Goal: Download file/media

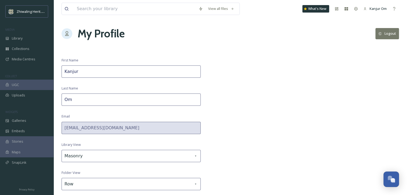
click at [263, 113] on div "View all files What's New Kanjur Om My Profile Logout First Name [PERSON_NAME] …" at bounding box center [231, 105] width 354 height 210
click at [16, 39] on span "Library" at bounding box center [17, 38] width 11 height 5
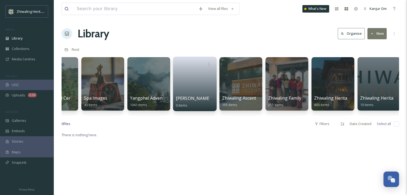
scroll to position [0, 74]
click at [278, 96] on span "Zhiwaling Family" at bounding box center [285, 99] width 34 height 6
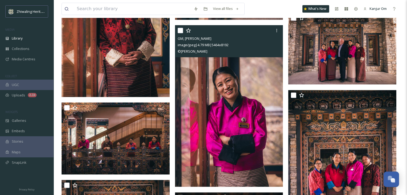
scroll to position [684, 0]
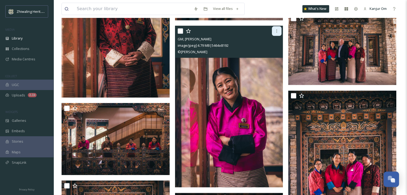
click at [278, 32] on icon at bounding box center [277, 31] width 4 height 4
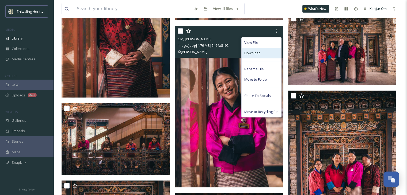
click at [260, 48] on div "Download" at bounding box center [262, 53] width 40 height 10
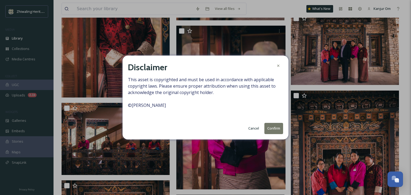
click at [269, 129] on button "Confirm" at bounding box center [273, 128] width 19 height 11
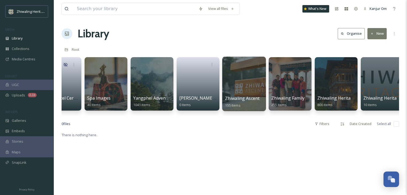
scroll to position [0, 77]
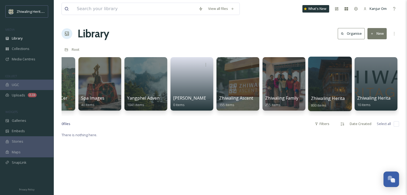
click at [318, 94] on div at bounding box center [330, 84] width 44 height 55
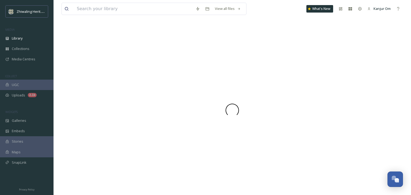
click at [318, 94] on div at bounding box center [233, 111] width 342 height 170
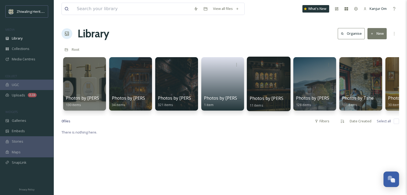
click at [281, 95] on div "Photos by [PERSON_NAME] 11 items" at bounding box center [269, 101] width 38 height 13
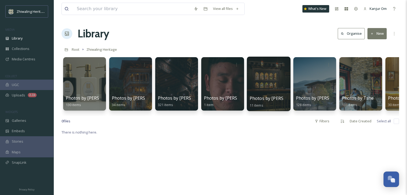
click at [281, 95] on div "Photos by [PERSON_NAME] 11 items" at bounding box center [269, 101] width 38 height 13
click at [275, 92] on div at bounding box center [269, 84] width 44 height 55
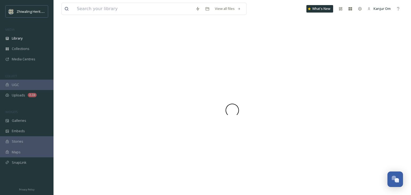
click at [275, 92] on div at bounding box center [233, 111] width 342 height 170
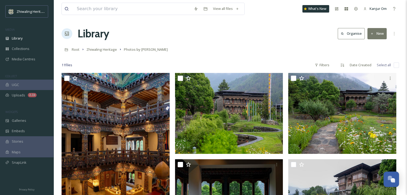
click at [273, 39] on div "Library Organise New" at bounding box center [231, 34] width 338 height 16
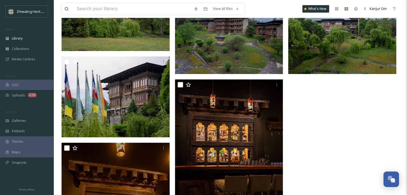
scroll to position [255, 0]
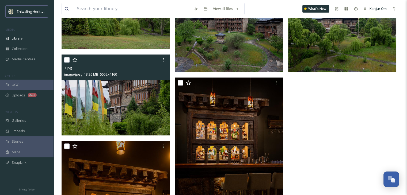
click at [108, 117] on img at bounding box center [116, 95] width 108 height 81
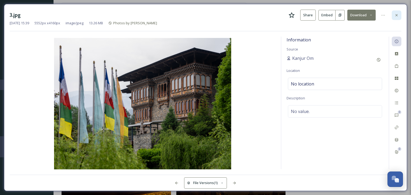
click at [396, 18] on div at bounding box center [397, 15] width 10 height 10
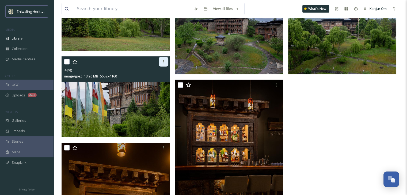
click at [162, 62] on icon at bounding box center [163, 62] width 4 height 4
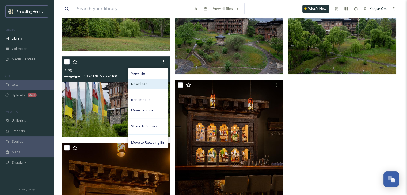
click at [147, 85] on span "Download" at bounding box center [139, 83] width 16 height 5
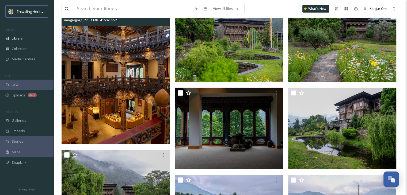
scroll to position [72, 0]
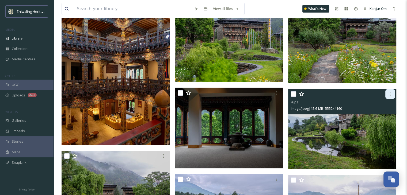
click at [391, 90] on div at bounding box center [390, 94] width 10 height 10
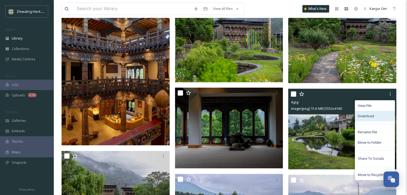
click at [371, 119] on div "Download" at bounding box center [375, 116] width 40 height 10
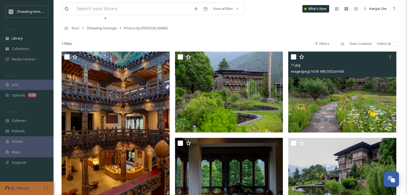
scroll to position [1, 0]
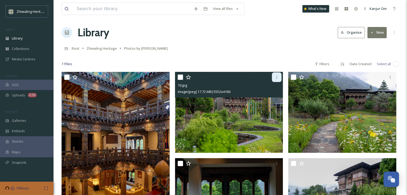
click at [275, 76] on icon at bounding box center [277, 77] width 4 height 4
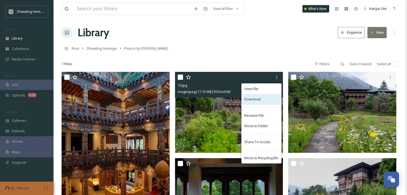
click at [256, 102] on div "Download" at bounding box center [262, 99] width 40 height 10
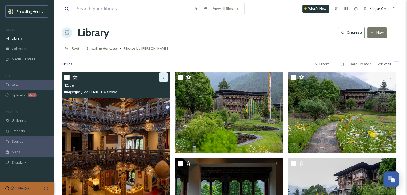
click at [163, 79] on div at bounding box center [164, 78] width 10 height 10
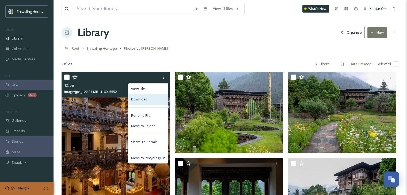
click at [149, 103] on div "Download" at bounding box center [148, 99] width 40 height 10
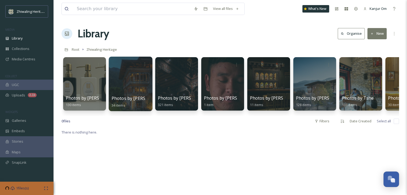
click at [126, 77] on div at bounding box center [131, 84] width 44 height 55
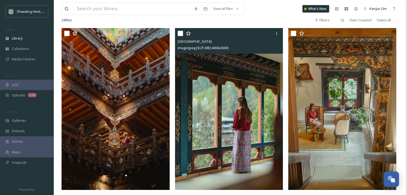
scroll to position [46, 0]
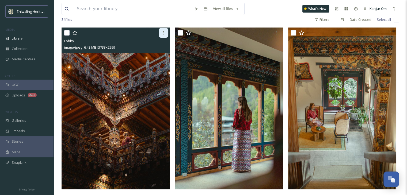
click at [164, 35] on div at bounding box center [164, 33] width 10 height 10
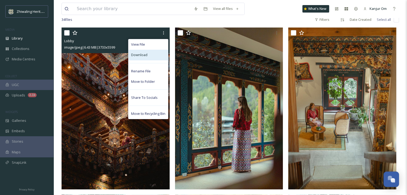
click at [147, 57] on div "Download" at bounding box center [148, 55] width 40 height 10
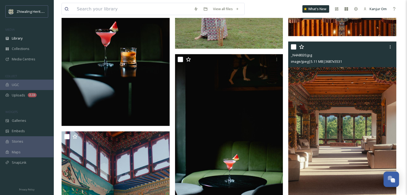
scroll to position [1006, 0]
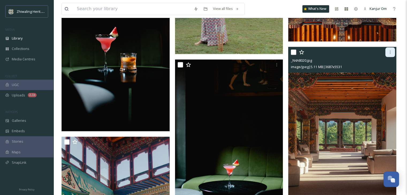
click at [387, 55] on div at bounding box center [390, 52] width 10 height 10
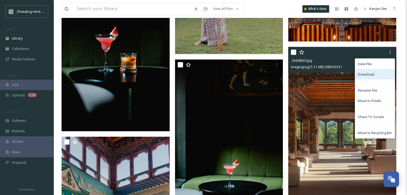
click at [365, 75] on span "Download" at bounding box center [366, 74] width 16 height 5
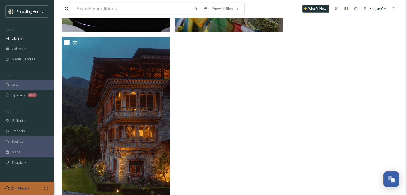
scroll to position [1609, 0]
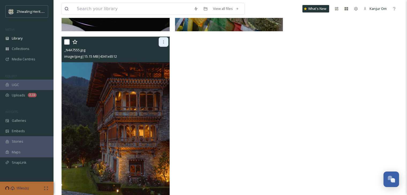
click at [163, 43] on icon at bounding box center [163, 42] width 4 height 4
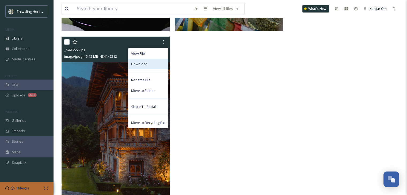
click at [145, 65] on span "Download" at bounding box center [139, 64] width 16 height 5
